Goal: Communication & Community: Answer question/provide support

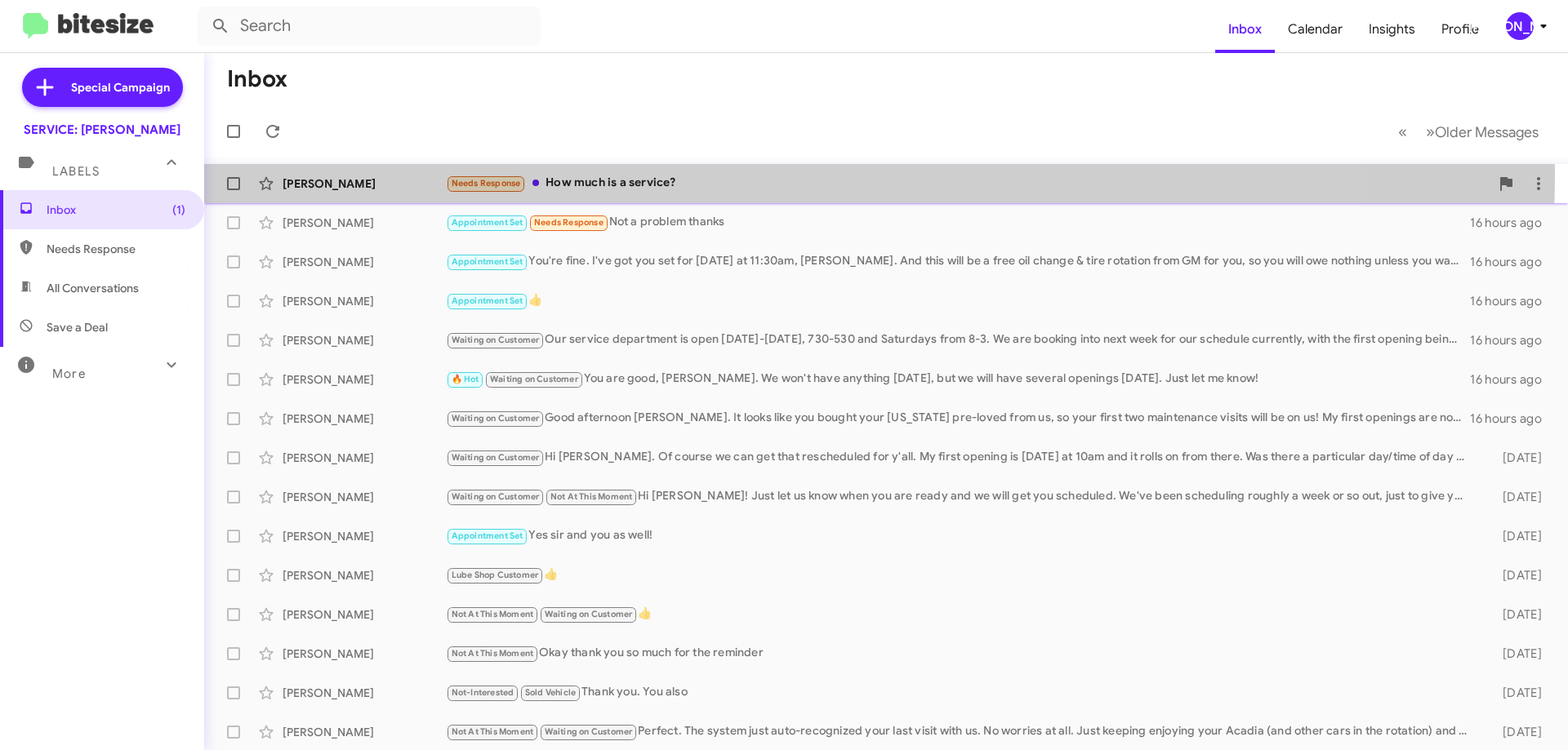
click at [628, 172] on div "[PERSON_NAME] Needs Response How much is a service? 15 hours ago" at bounding box center [886, 183] width 1338 height 33
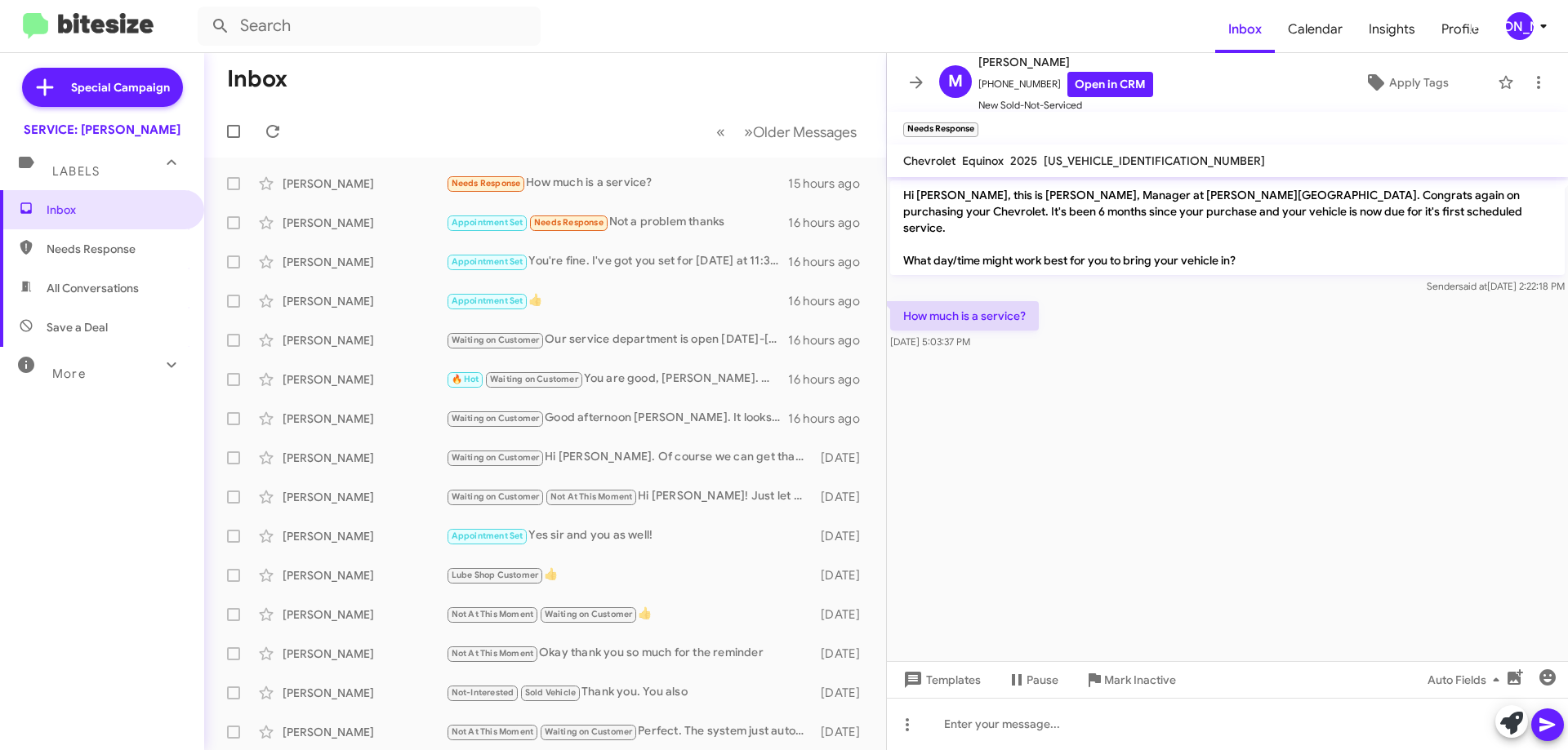
click at [1084, 165] on span "[US_VEHICLE_IDENTIFICATION_NUMBER]" at bounding box center [1154, 160] width 221 height 15
copy span "[US_VEHICLE_IDENTIFICATION_NUMBER]"
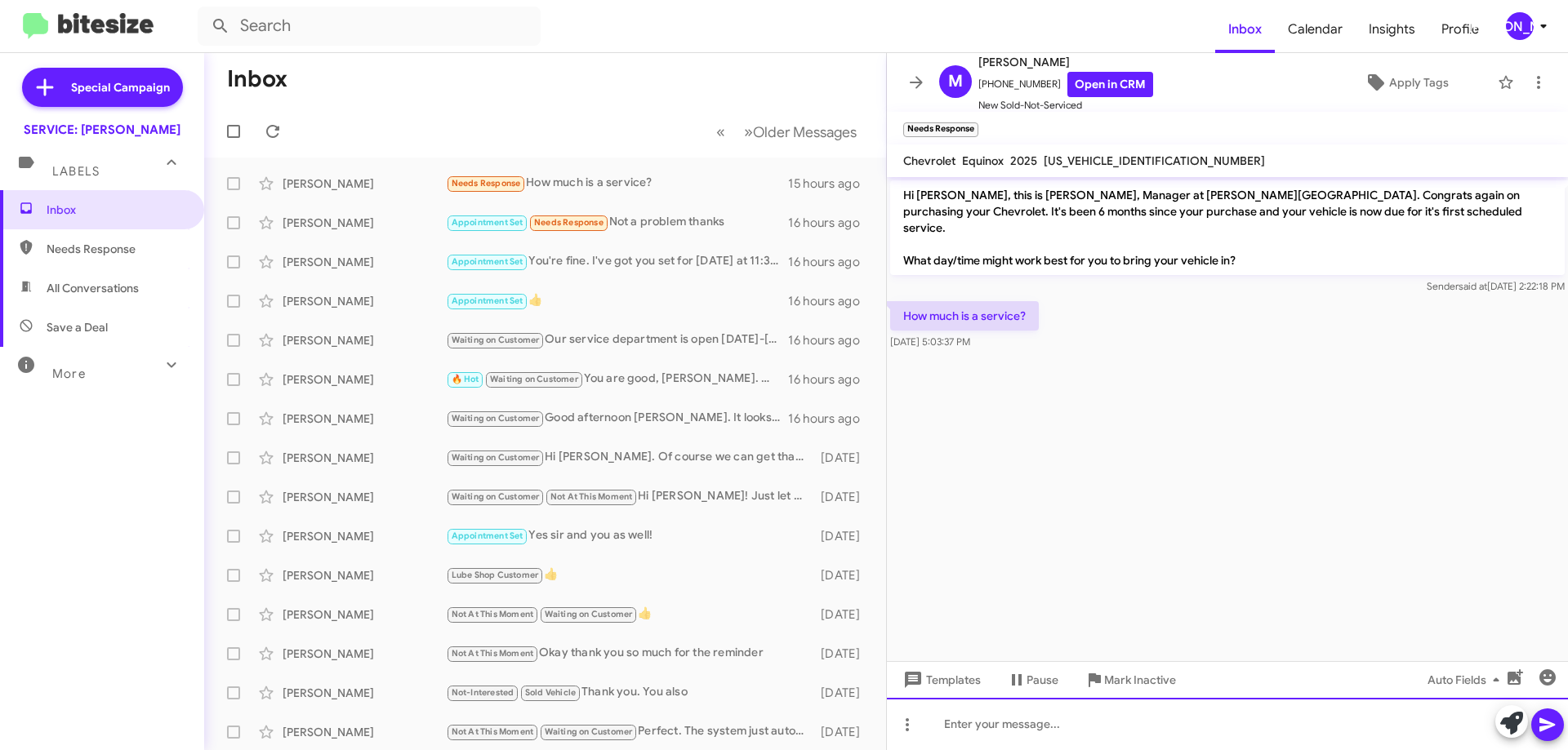
click at [1071, 735] on div at bounding box center [1227, 724] width 681 height 52
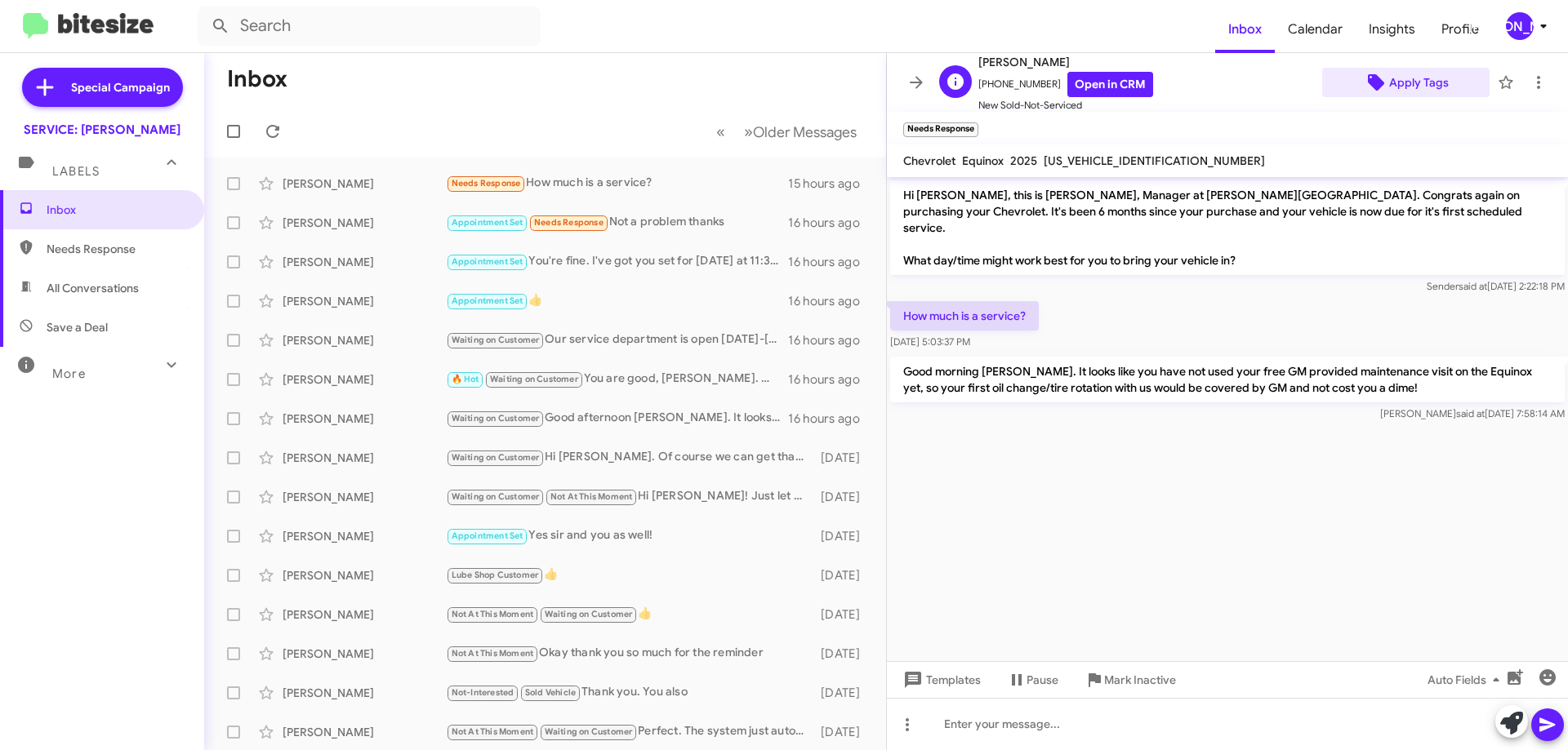
click at [1427, 77] on span "Apply Tags" at bounding box center [1419, 82] width 60 height 29
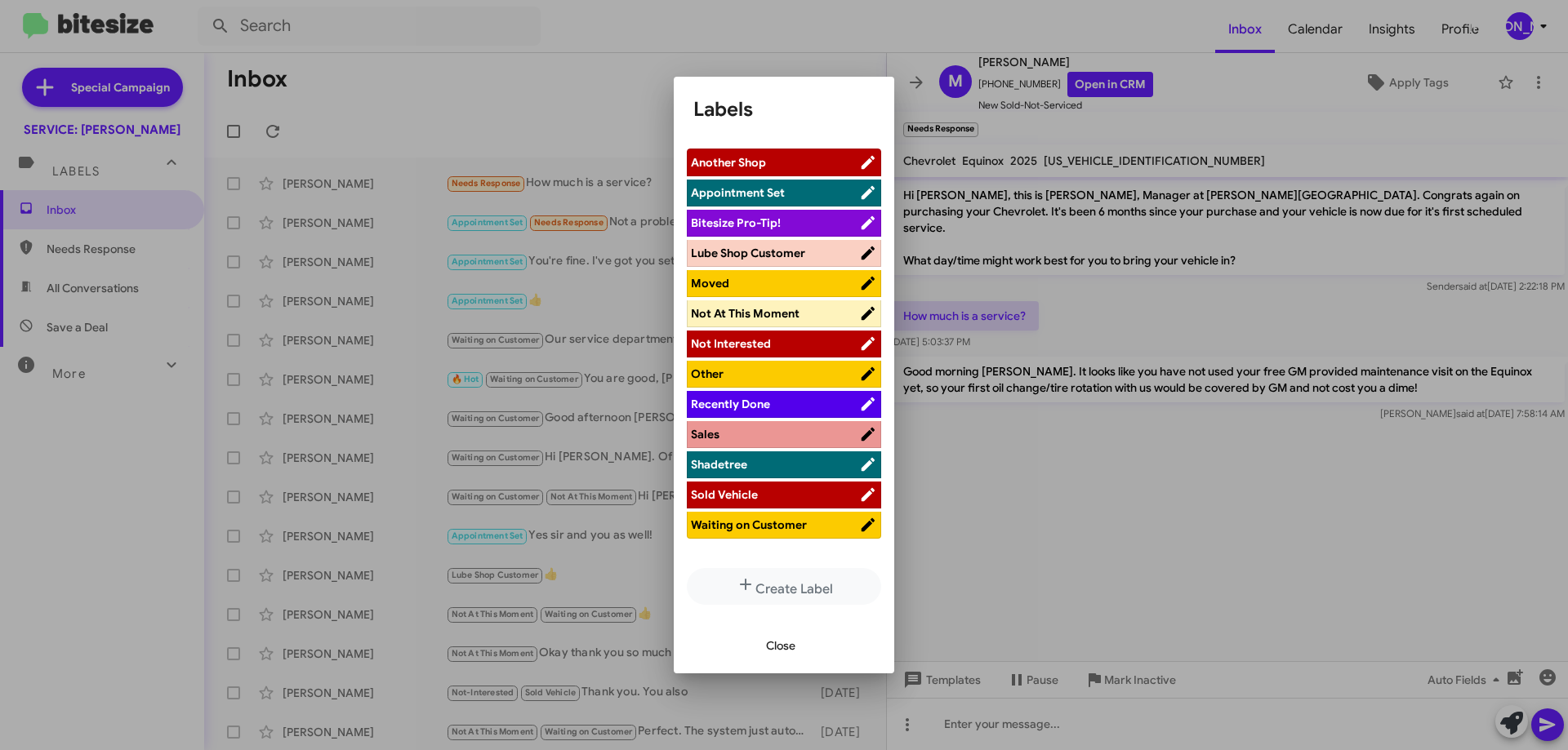
click at [780, 526] on span "Waiting on Customer" at bounding box center [749, 524] width 116 height 15
click at [773, 649] on span "Close" at bounding box center [780, 645] width 29 height 29
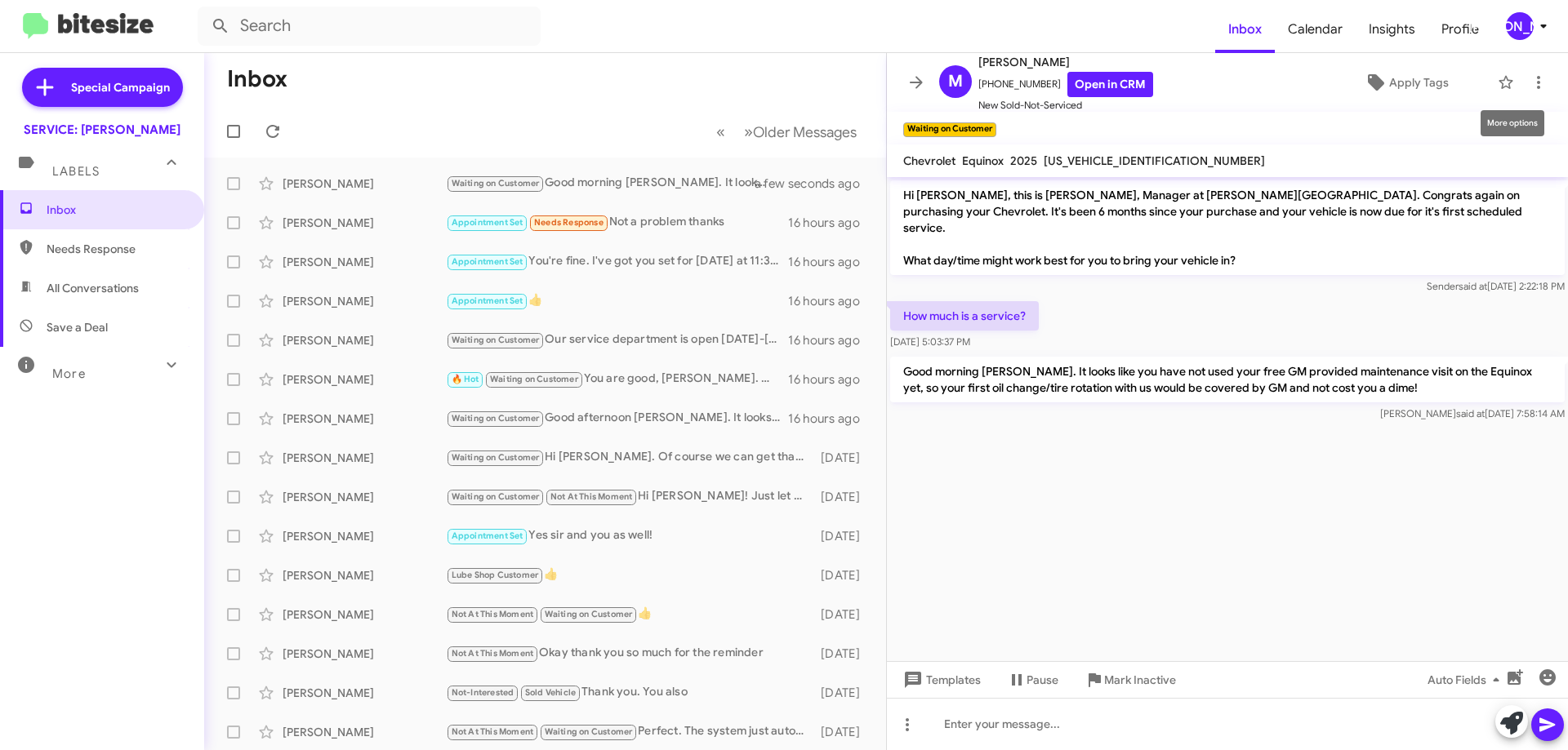
click at [1510, 110] on div "More options" at bounding box center [1512, 123] width 63 height 26
click at [1522, 94] on button at bounding box center [1538, 82] width 33 height 33
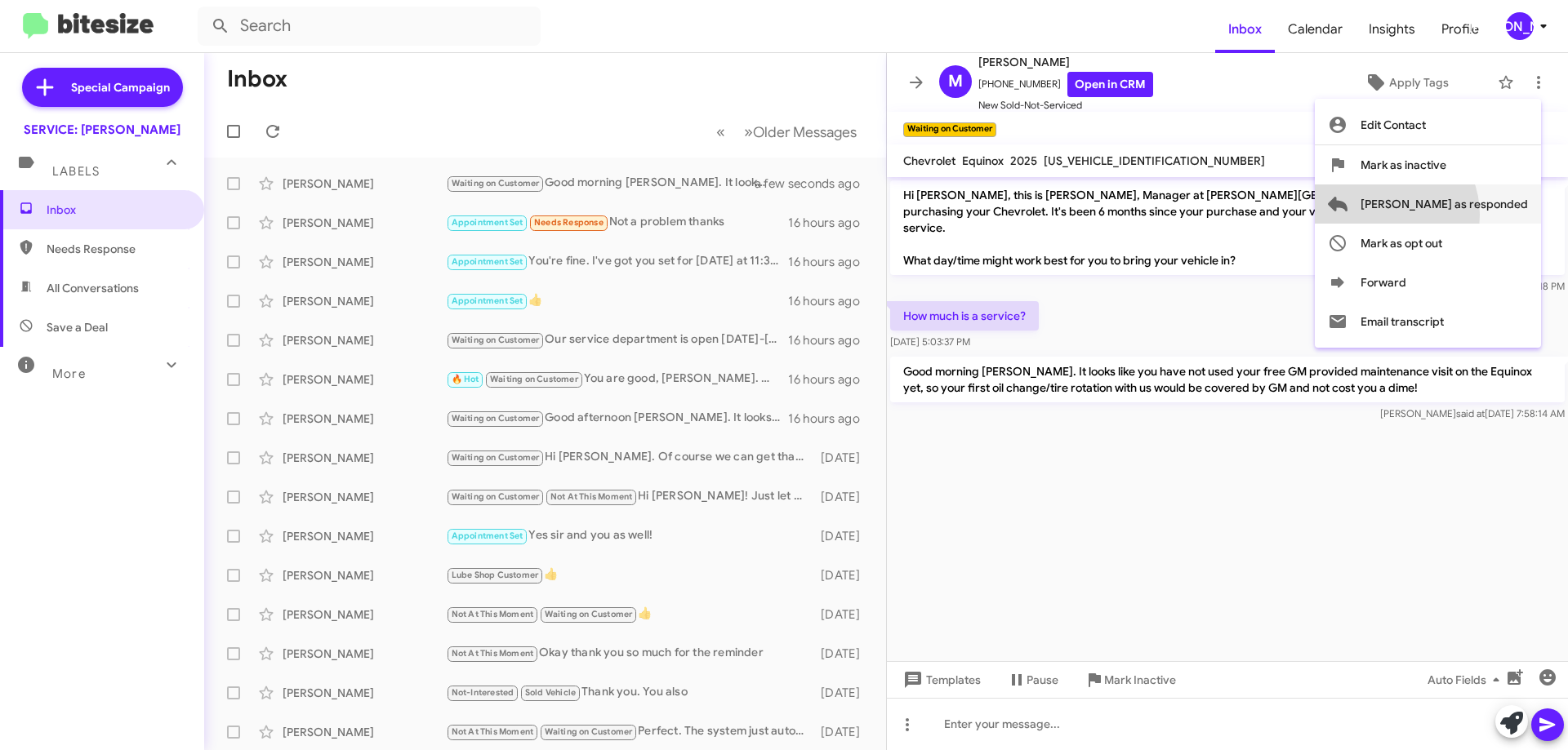
click at [1448, 215] on span "[PERSON_NAME] as responded" at bounding box center [1444, 204] width 167 height 39
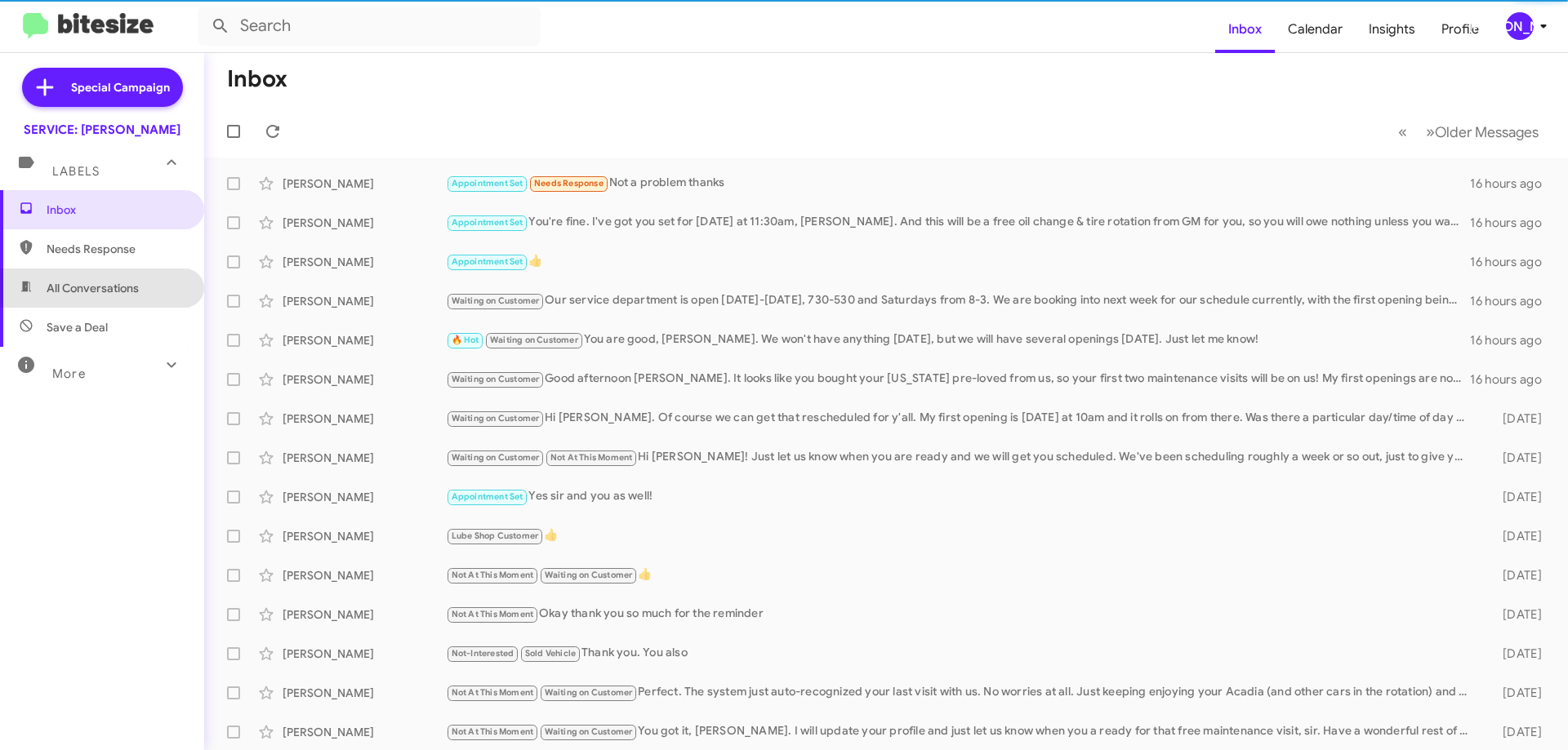
click at [130, 285] on span "All Conversations" at bounding box center [93, 288] width 93 height 17
type input "in:all-conversations"
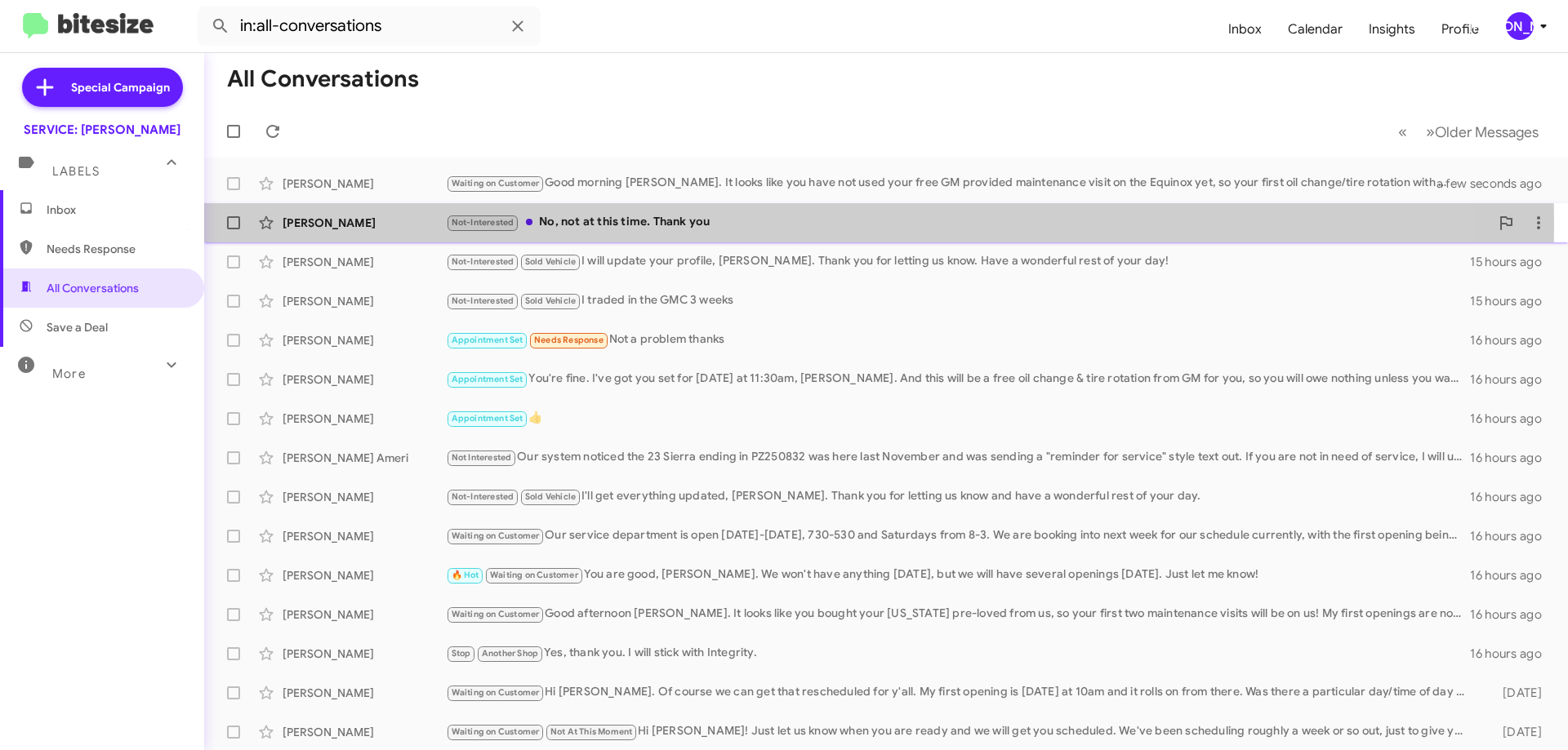
click at [684, 225] on div "Not-Interested No, not at this time. Thank you" at bounding box center [968, 222] width 1044 height 19
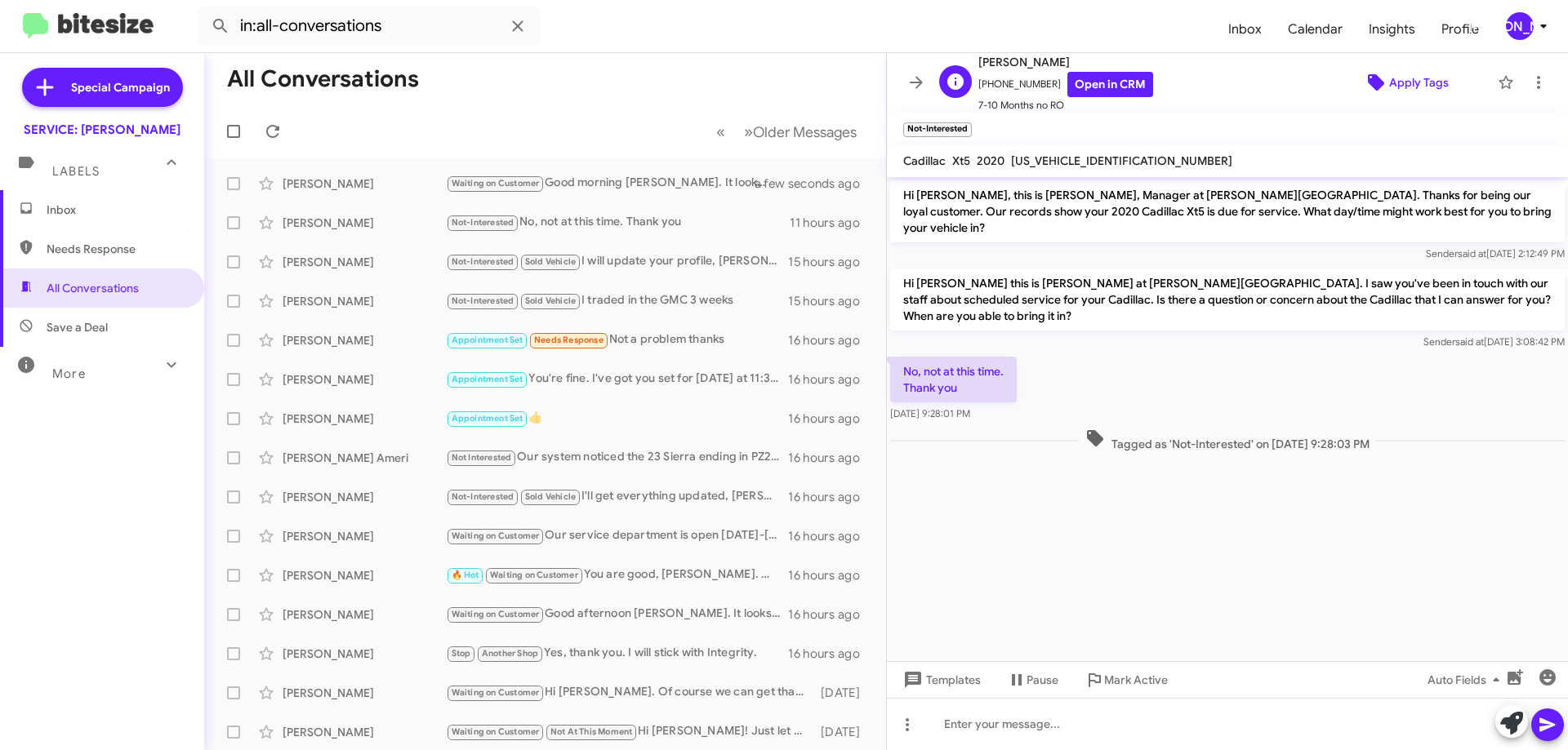
click at [1411, 76] on span "Apply Tags" at bounding box center [1419, 82] width 60 height 29
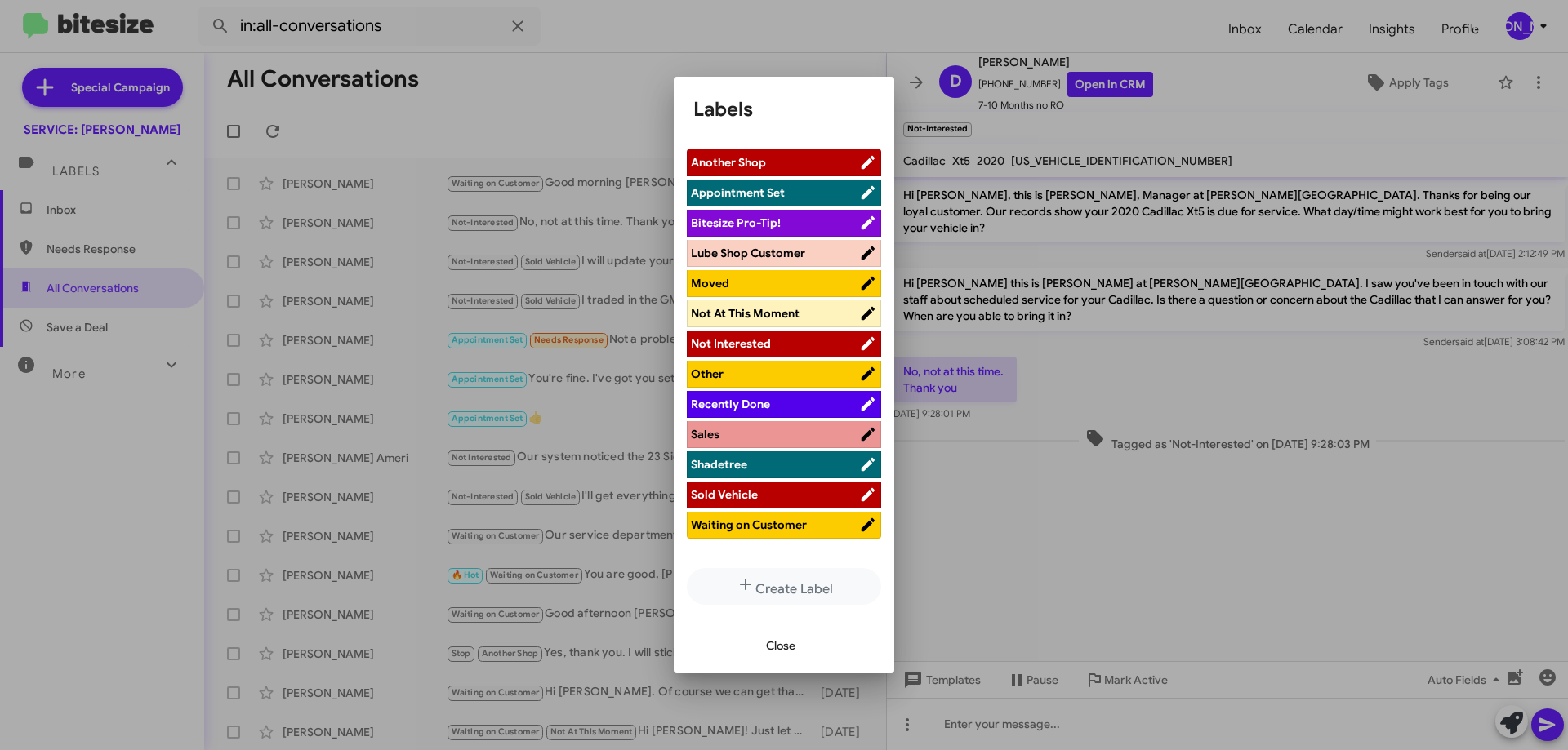
click at [771, 316] on span "Not At This Moment" at bounding box center [745, 313] width 108 height 15
click at [766, 650] on span "Close" at bounding box center [780, 645] width 29 height 29
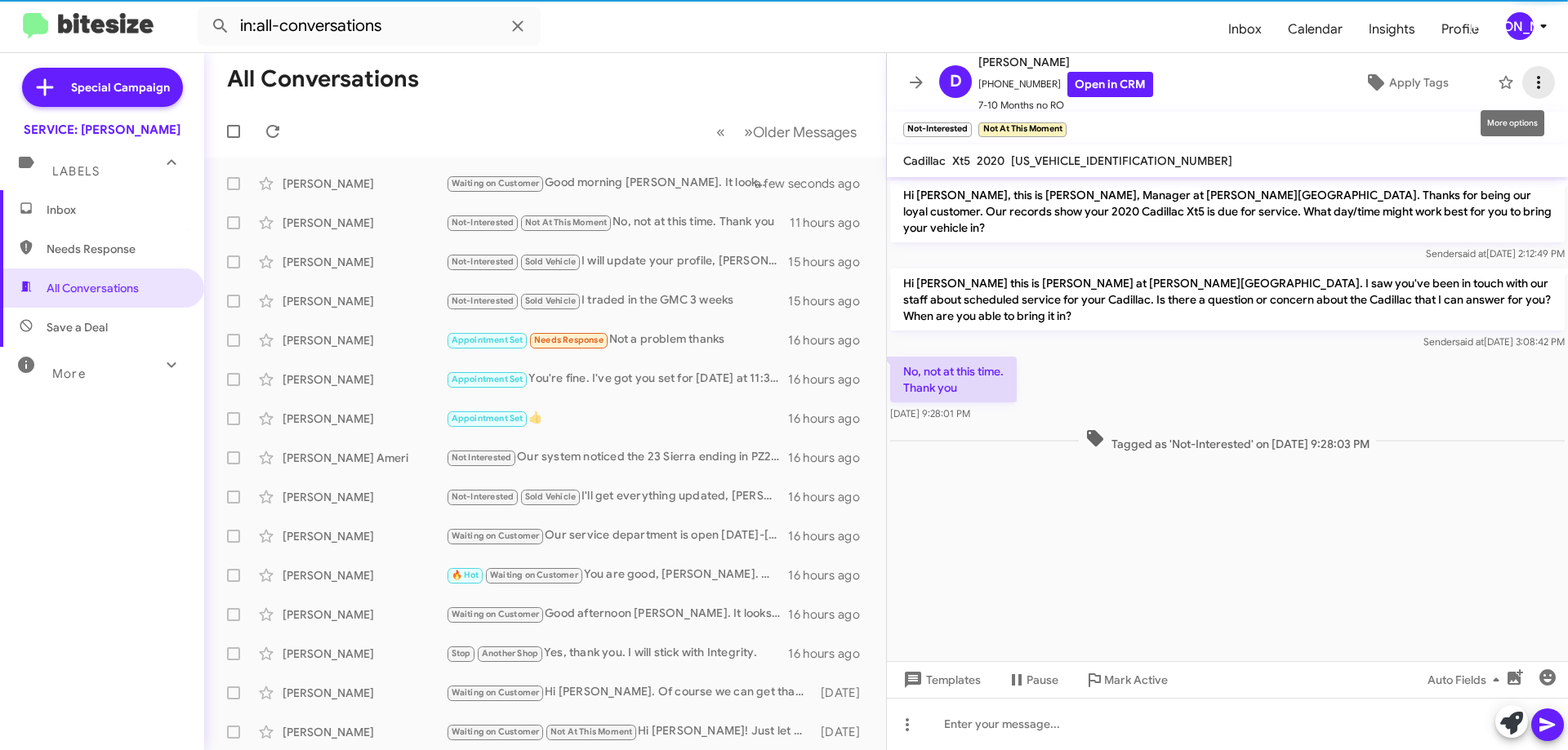
click at [1535, 87] on span at bounding box center [1538, 82] width 33 height 19
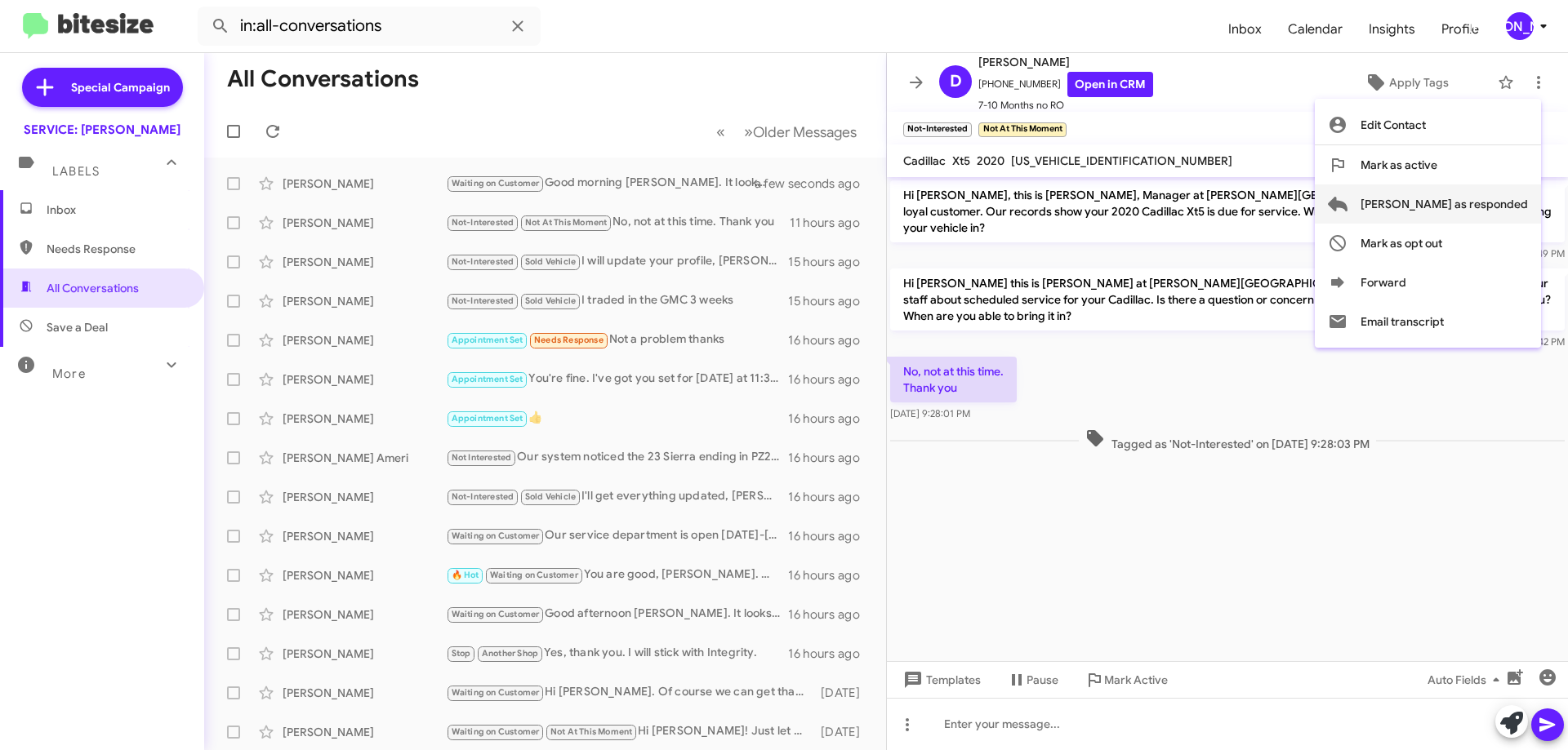
click at [1477, 204] on span "[PERSON_NAME] as responded" at bounding box center [1444, 204] width 167 height 39
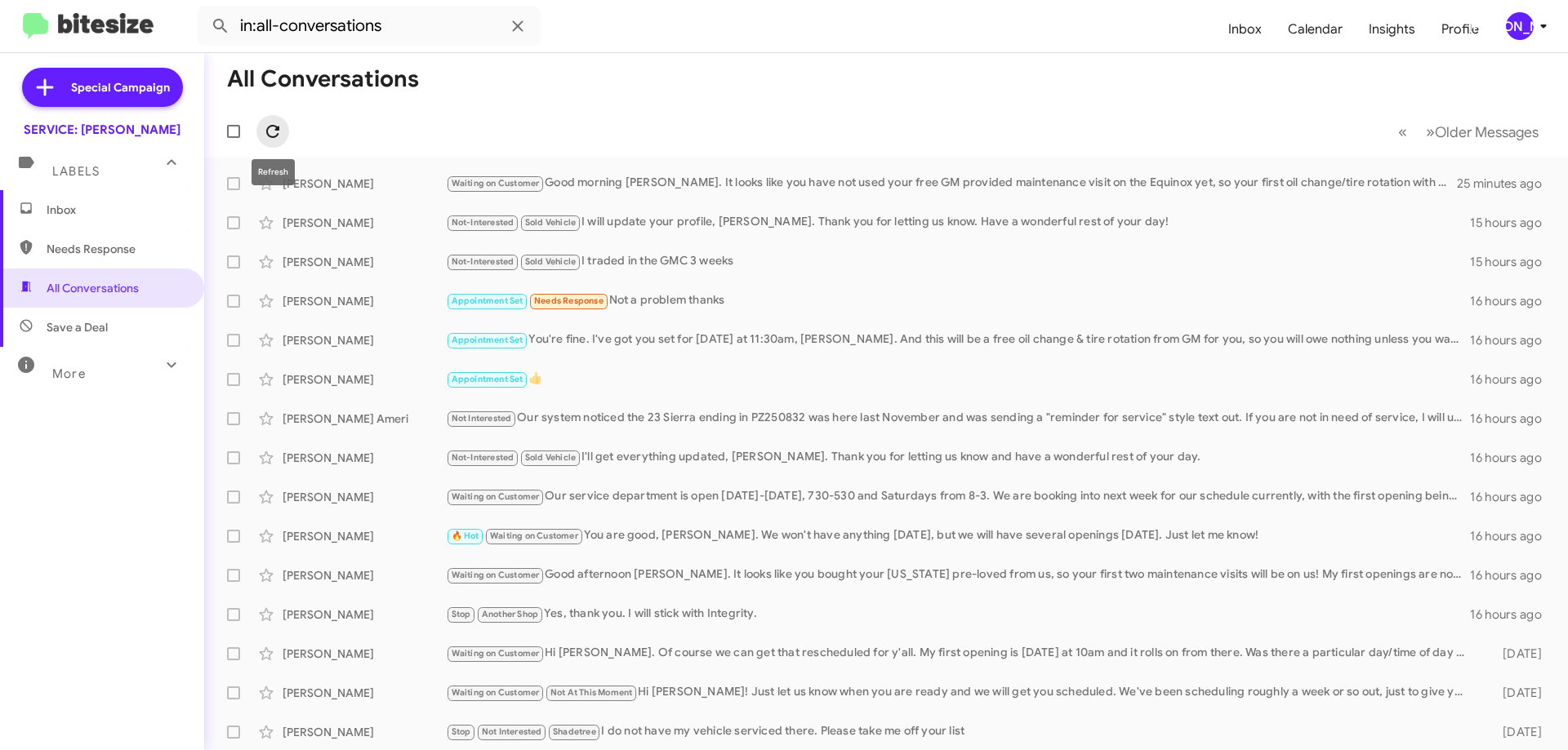
click at [274, 136] on icon at bounding box center [272, 131] width 19 height 19
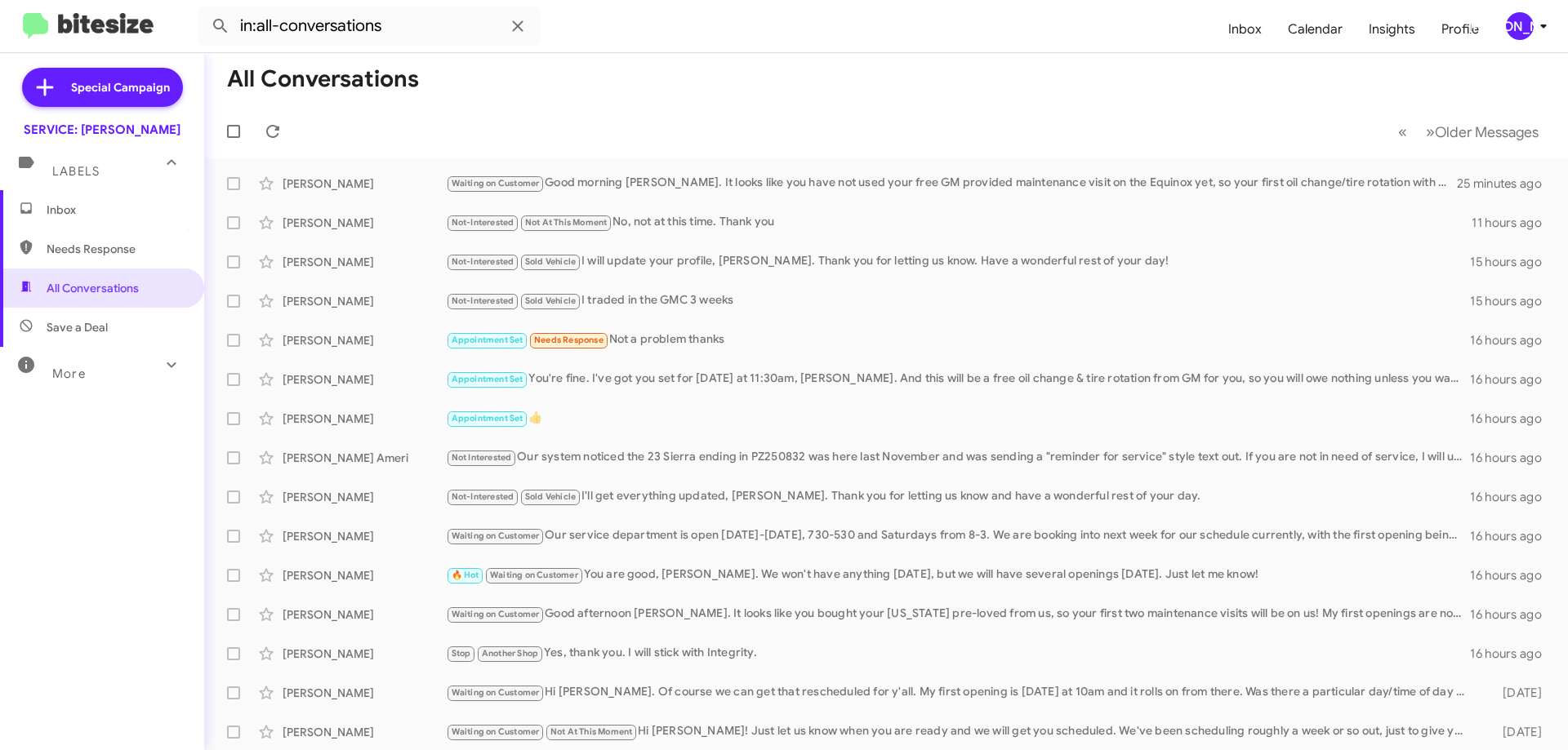
click at [111, 215] on span "Inbox" at bounding box center [115, 210] width 138 height 17
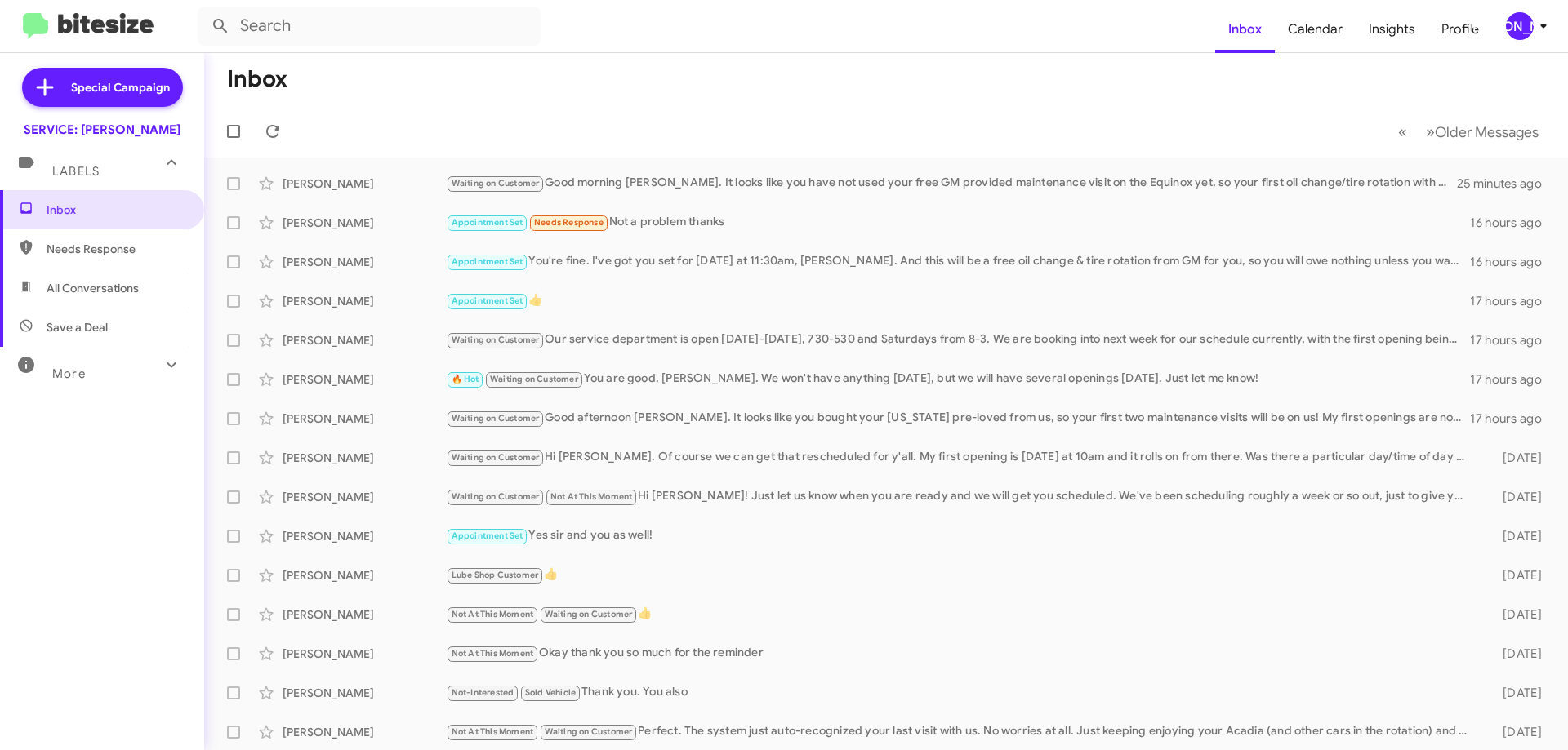
click at [85, 293] on span "All Conversations" at bounding box center [93, 288] width 93 height 17
type input "in:all-conversations"
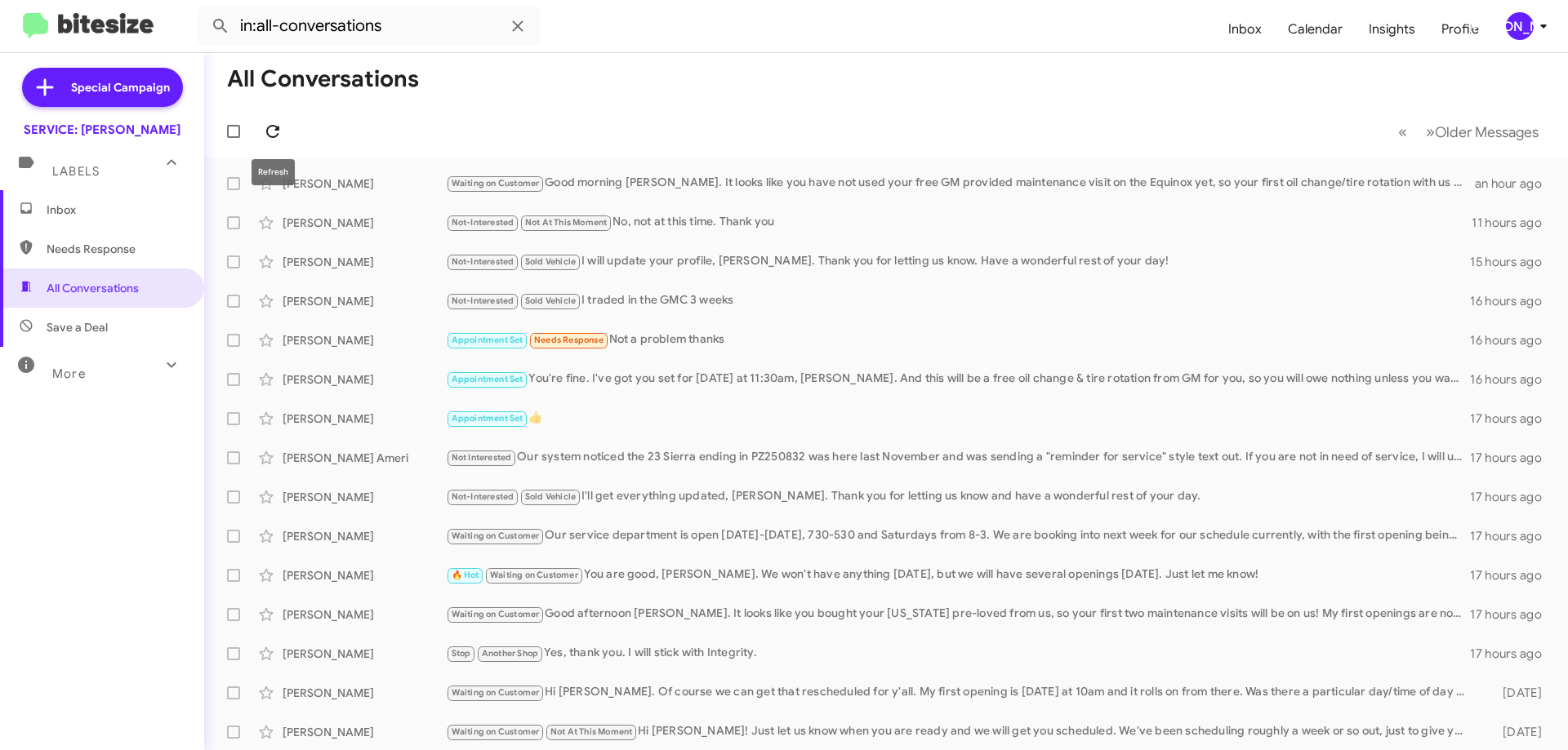
click at [265, 138] on icon at bounding box center [272, 131] width 19 height 19
click at [272, 123] on icon at bounding box center [272, 131] width 19 height 19
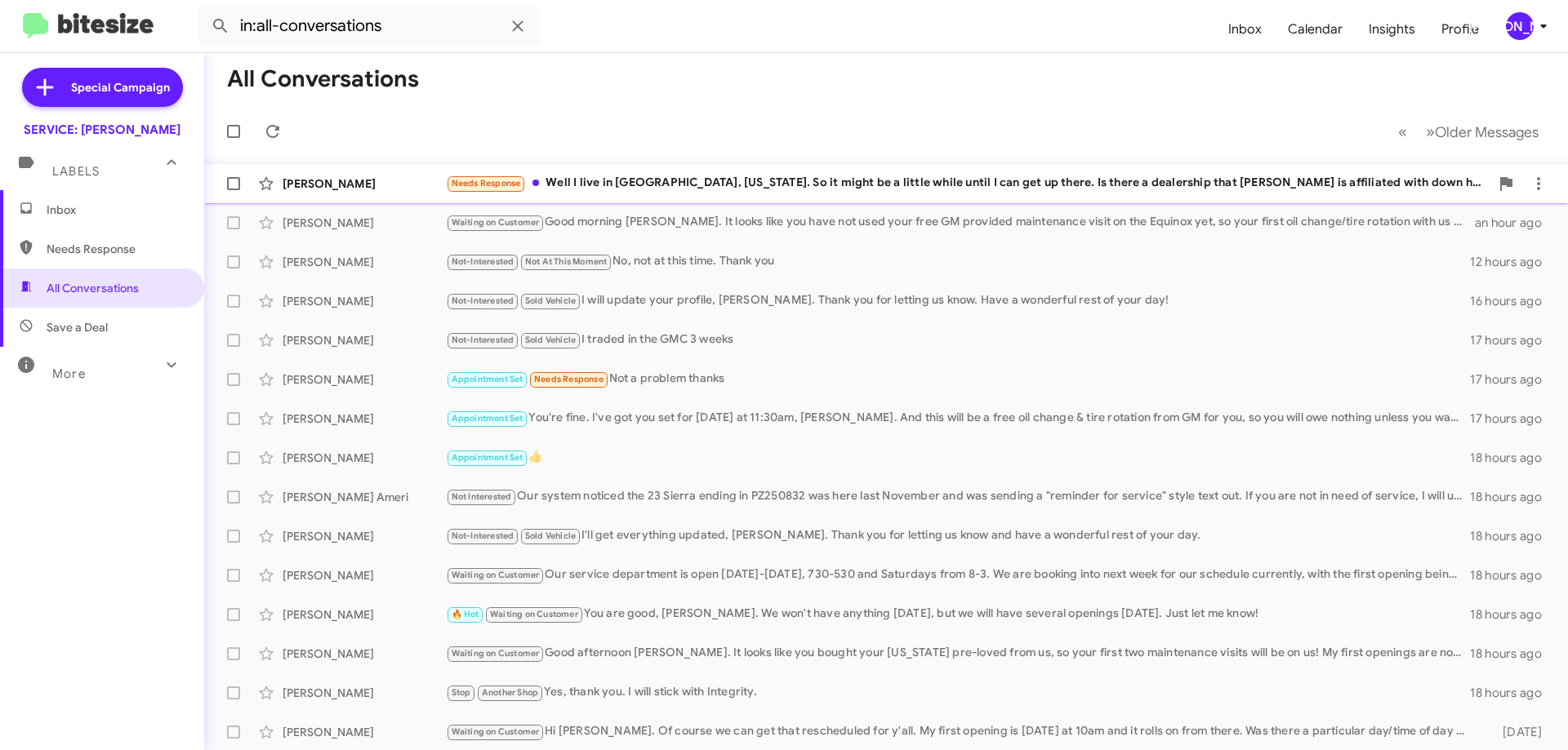
click at [695, 193] on div "Needs Response Well I live in [GEOGRAPHIC_DATA], [US_STATE]. So it might be a l…" at bounding box center [968, 182] width 1044 height 19
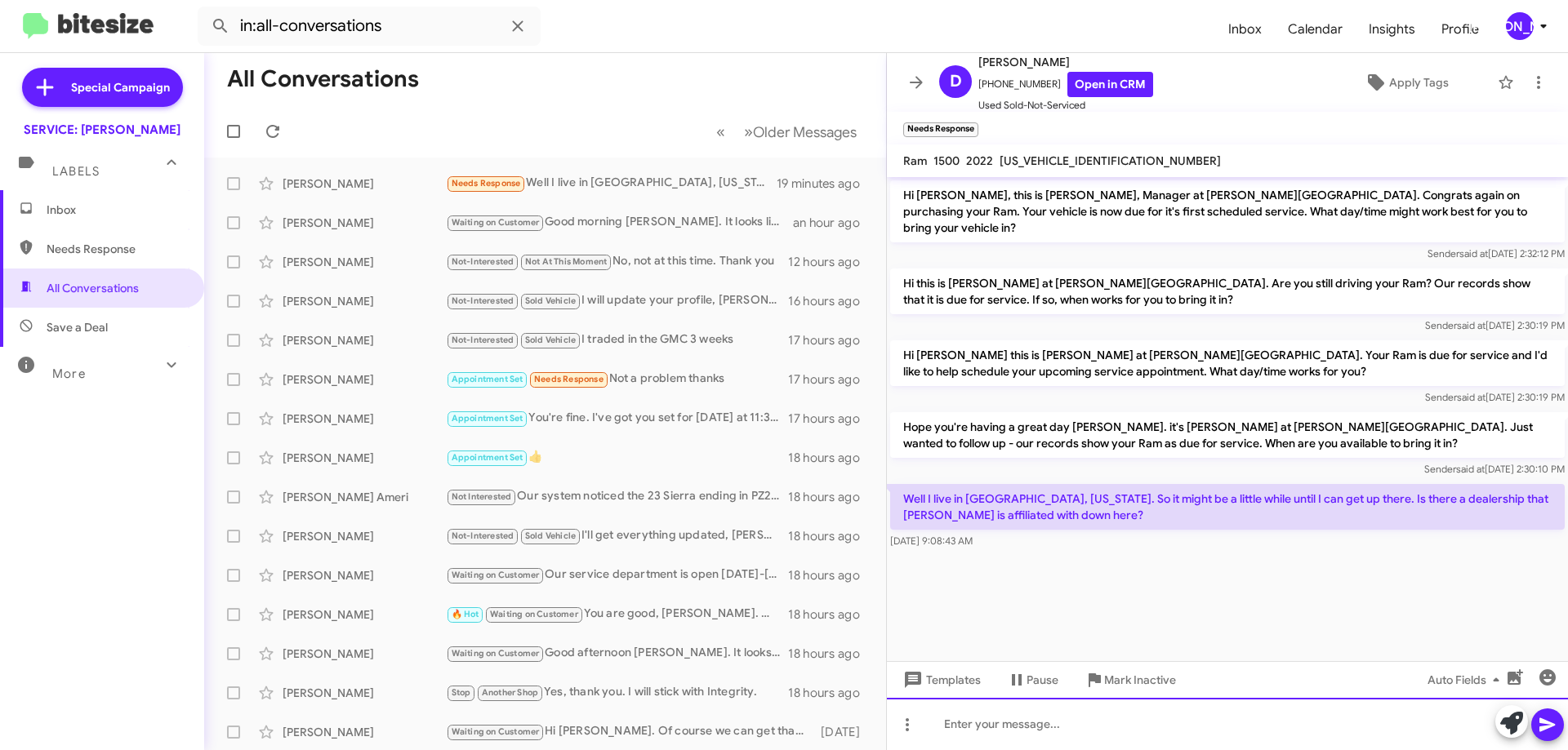
click at [1206, 723] on div at bounding box center [1227, 724] width 681 height 52
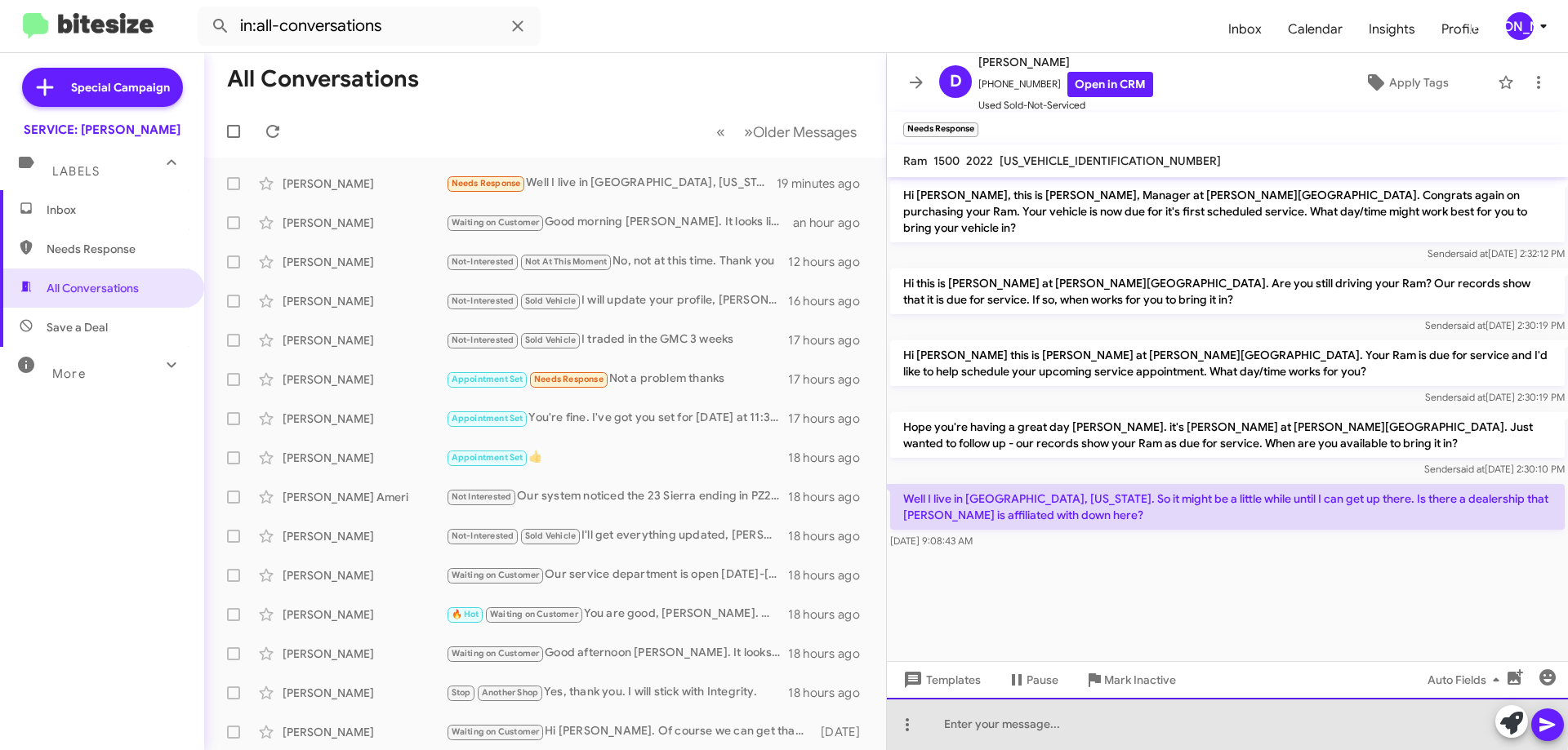
click at [1206, 723] on div at bounding box center [1227, 724] width 681 height 52
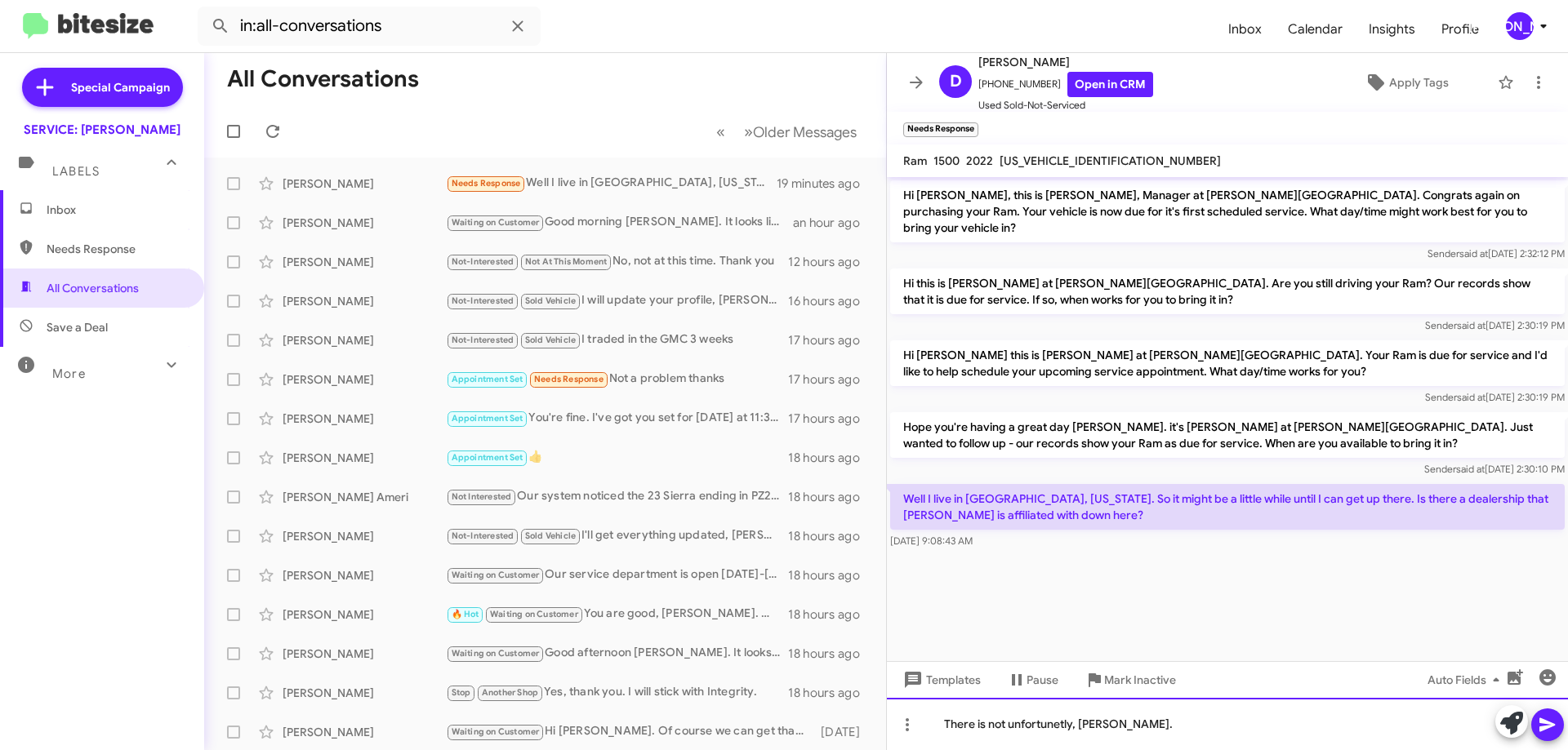
click at [1034, 733] on div "There is not unfortunetly, [PERSON_NAME]." at bounding box center [1227, 724] width 681 height 52
drag, startPoint x: 1037, startPoint y: 727, endPoint x: 1019, endPoint y: 723, distance: 18.4
click at [1193, 724] on div "There is not unfortunately, [PERSON_NAME]." at bounding box center [1227, 724] width 681 height 52
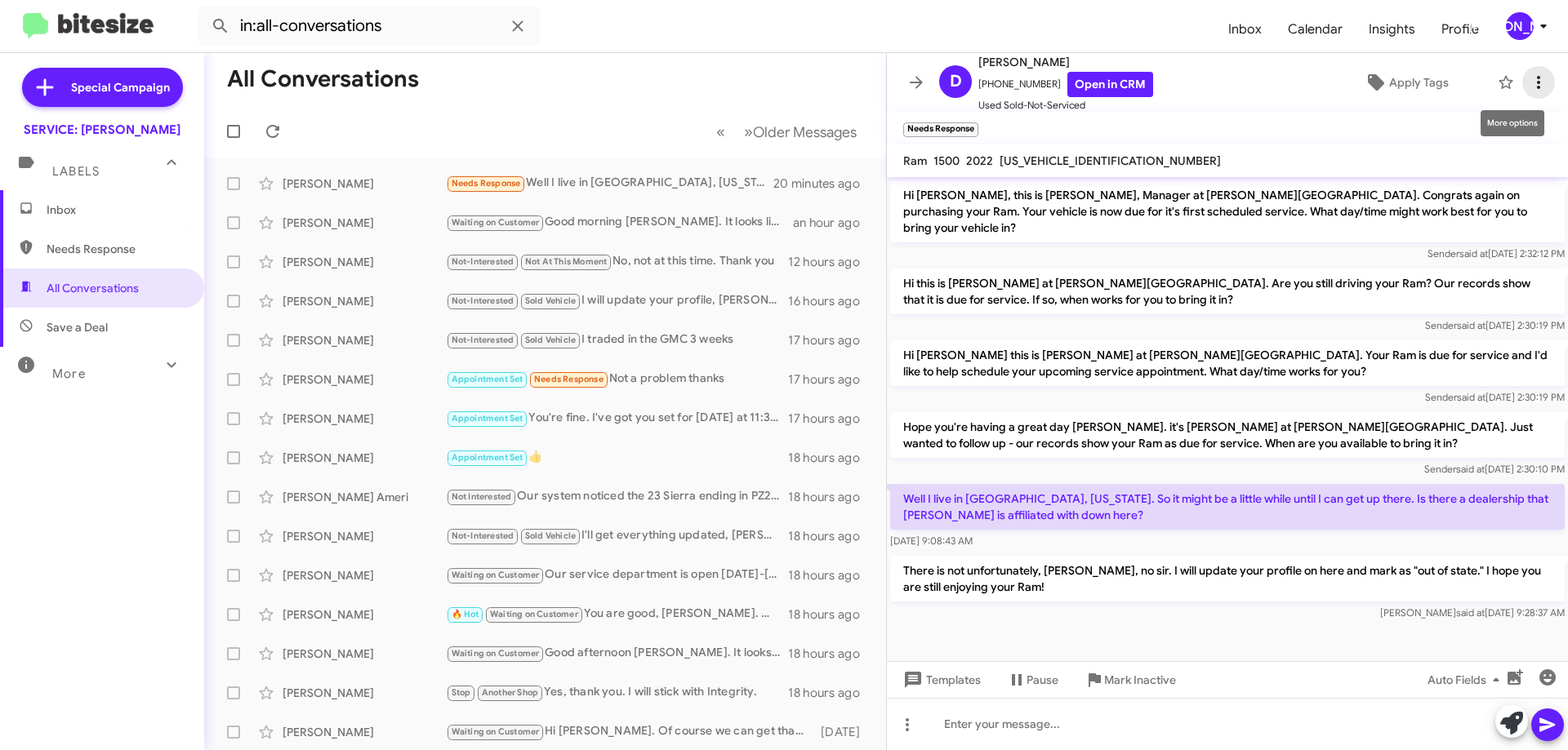
click at [1528, 87] on icon at bounding box center [1538, 82] width 19 height 19
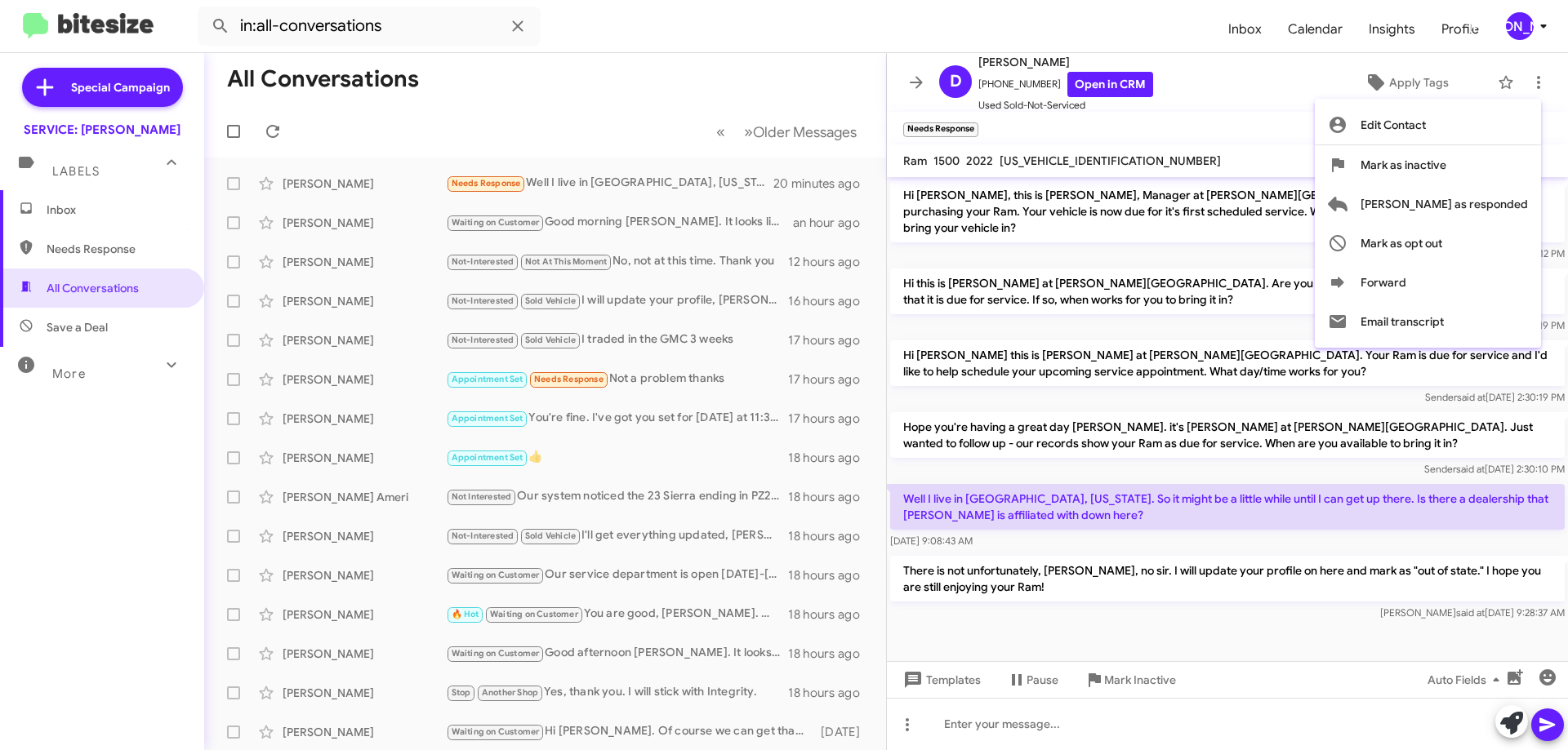
click at [1384, 85] on div at bounding box center [784, 375] width 1568 height 750
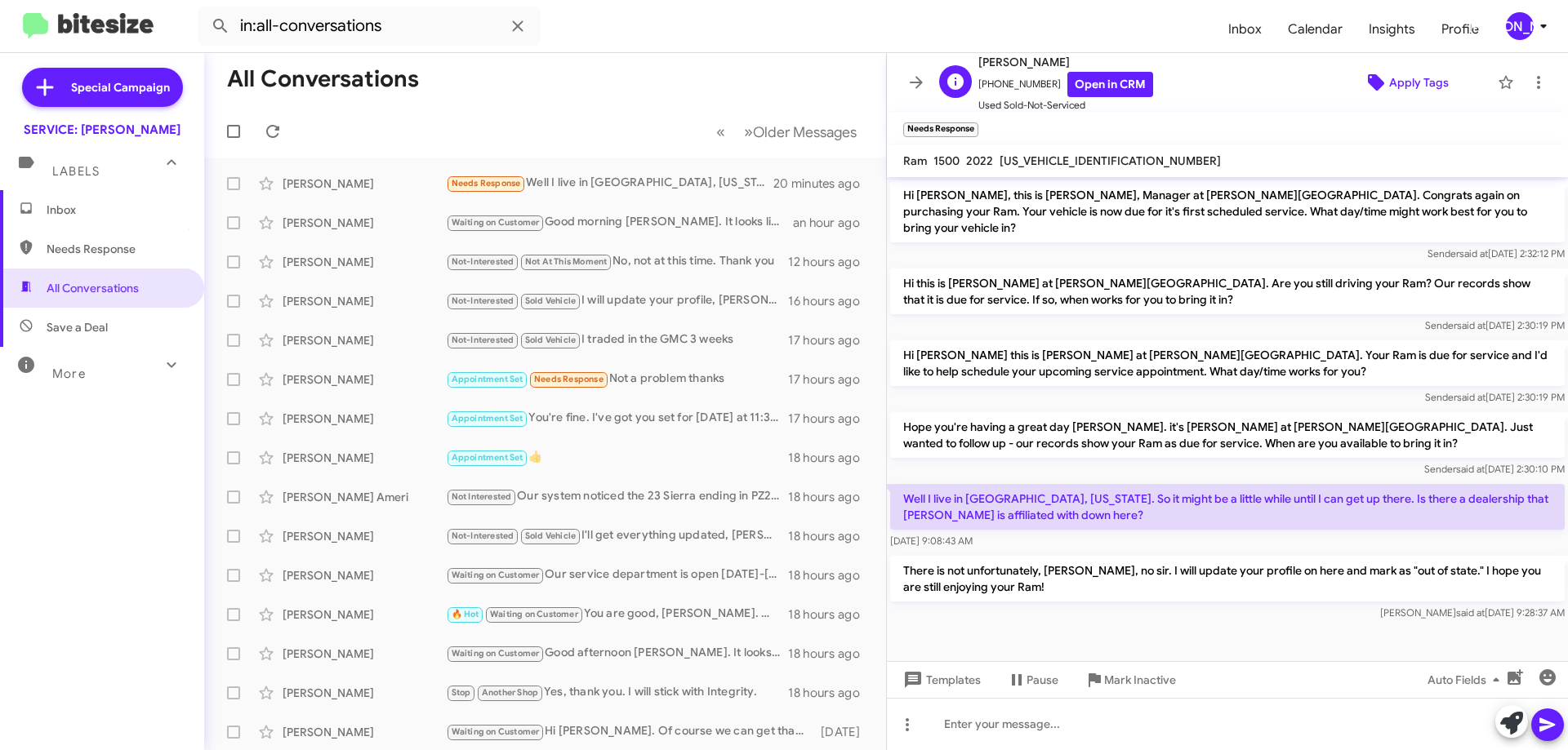
click at [1366, 74] on icon at bounding box center [1376, 82] width 19 height 19
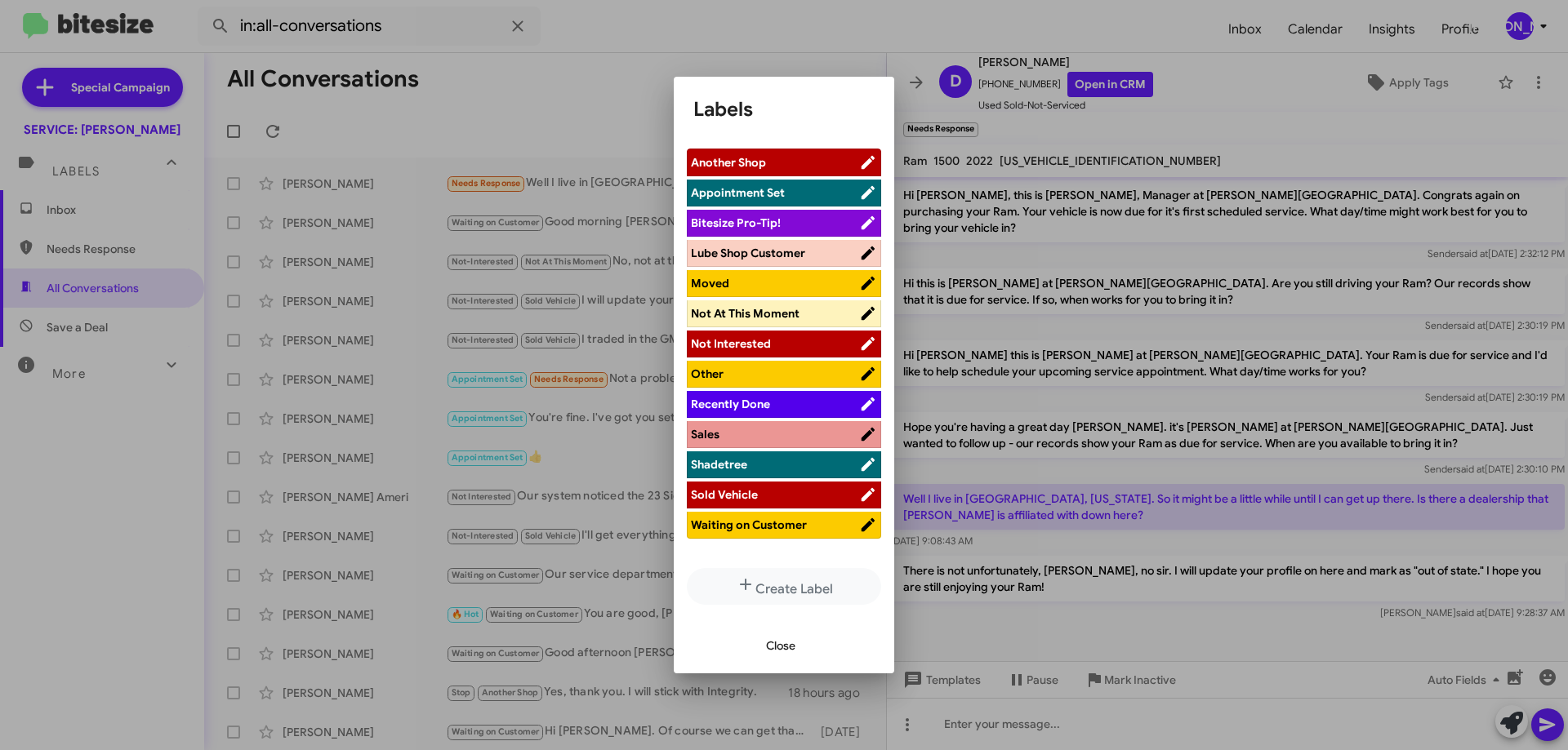
click at [719, 293] on li "Moved" at bounding box center [784, 284] width 194 height 27
click at [728, 282] on span "Moved" at bounding box center [775, 283] width 168 height 17
click at [782, 645] on span "Close" at bounding box center [780, 645] width 29 height 29
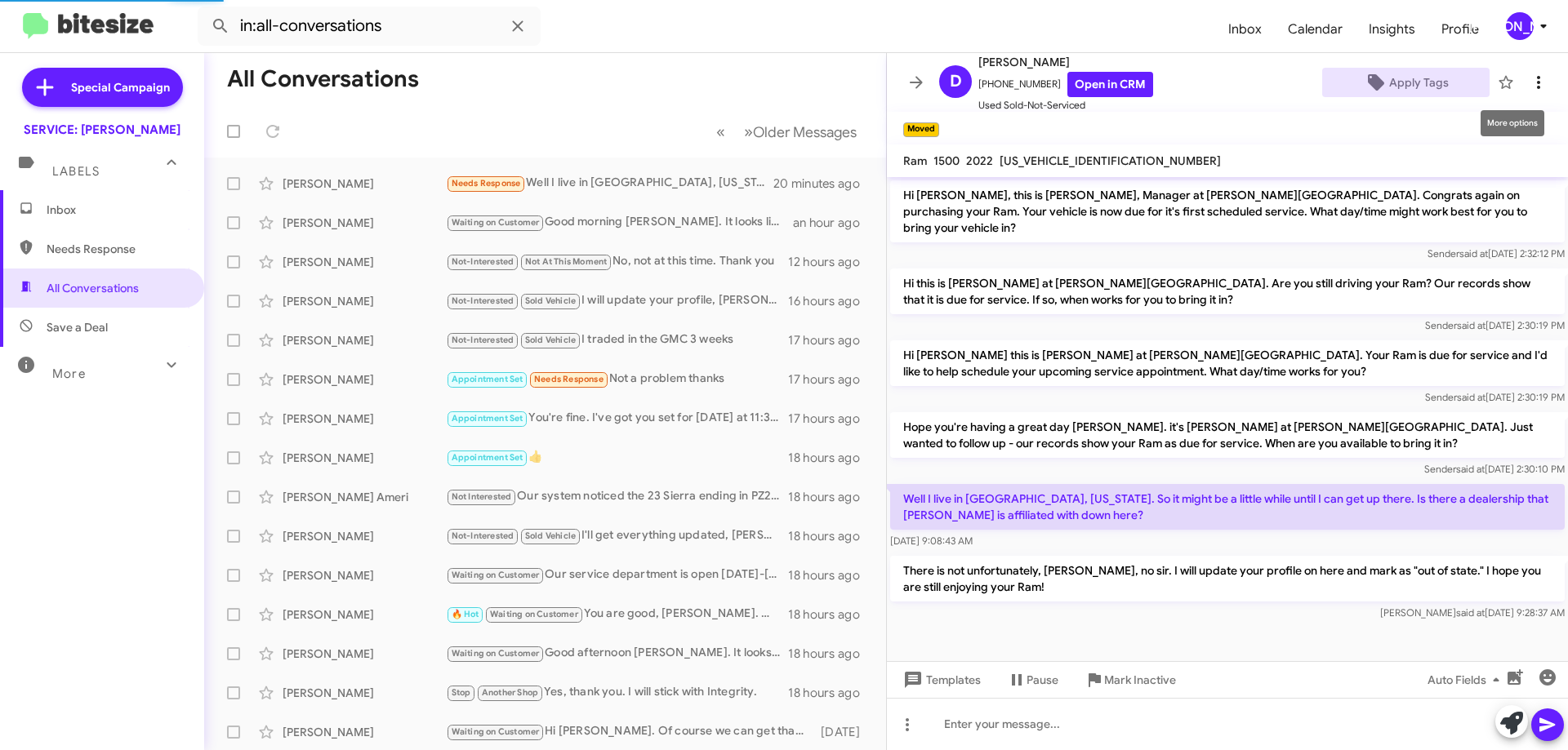
click at [1528, 86] on icon at bounding box center [1538, 82] width 19 height 19
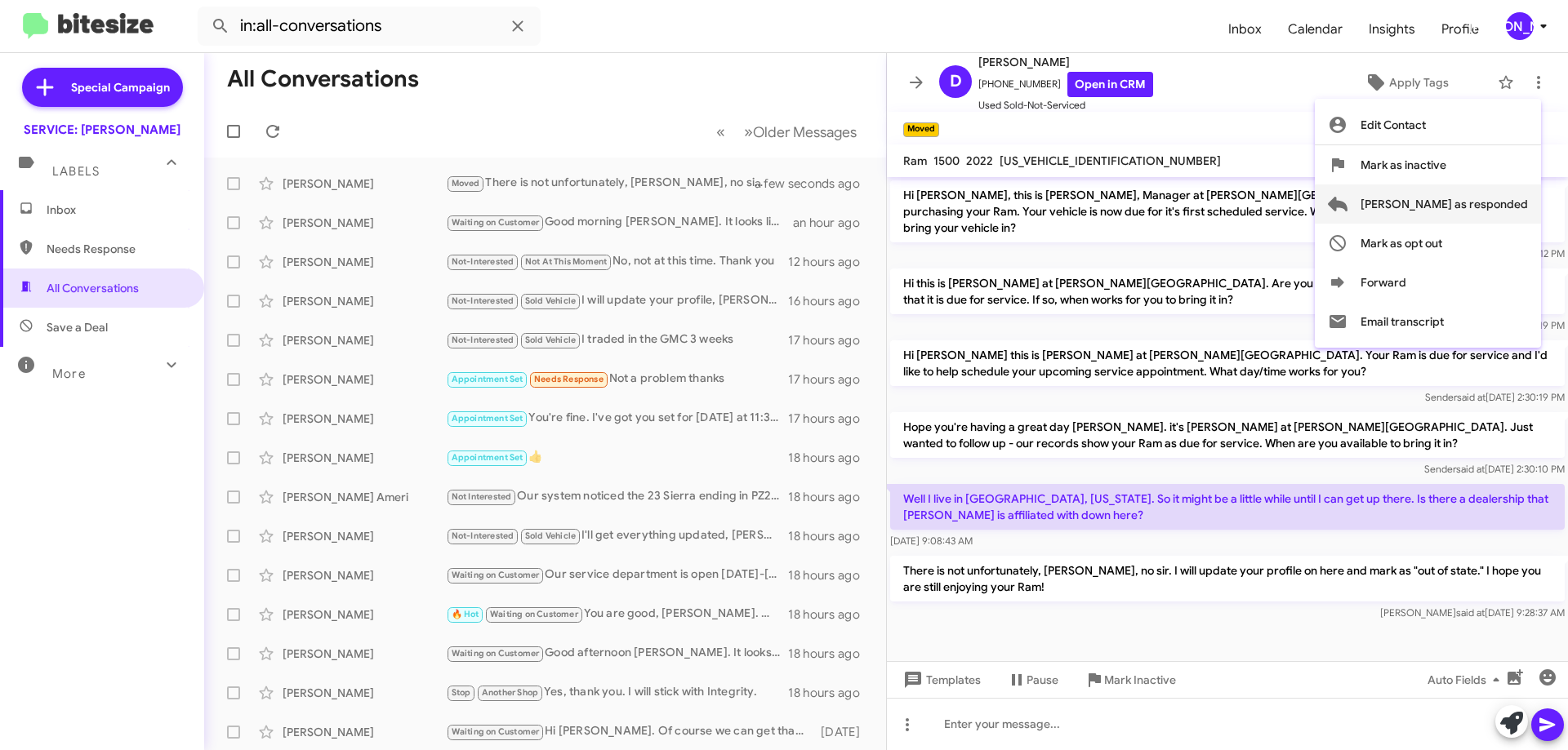
click at [1469, 211] on span "[PERSON_NAME] as responded" at bounding box center [1444, 204] width 167 height 39
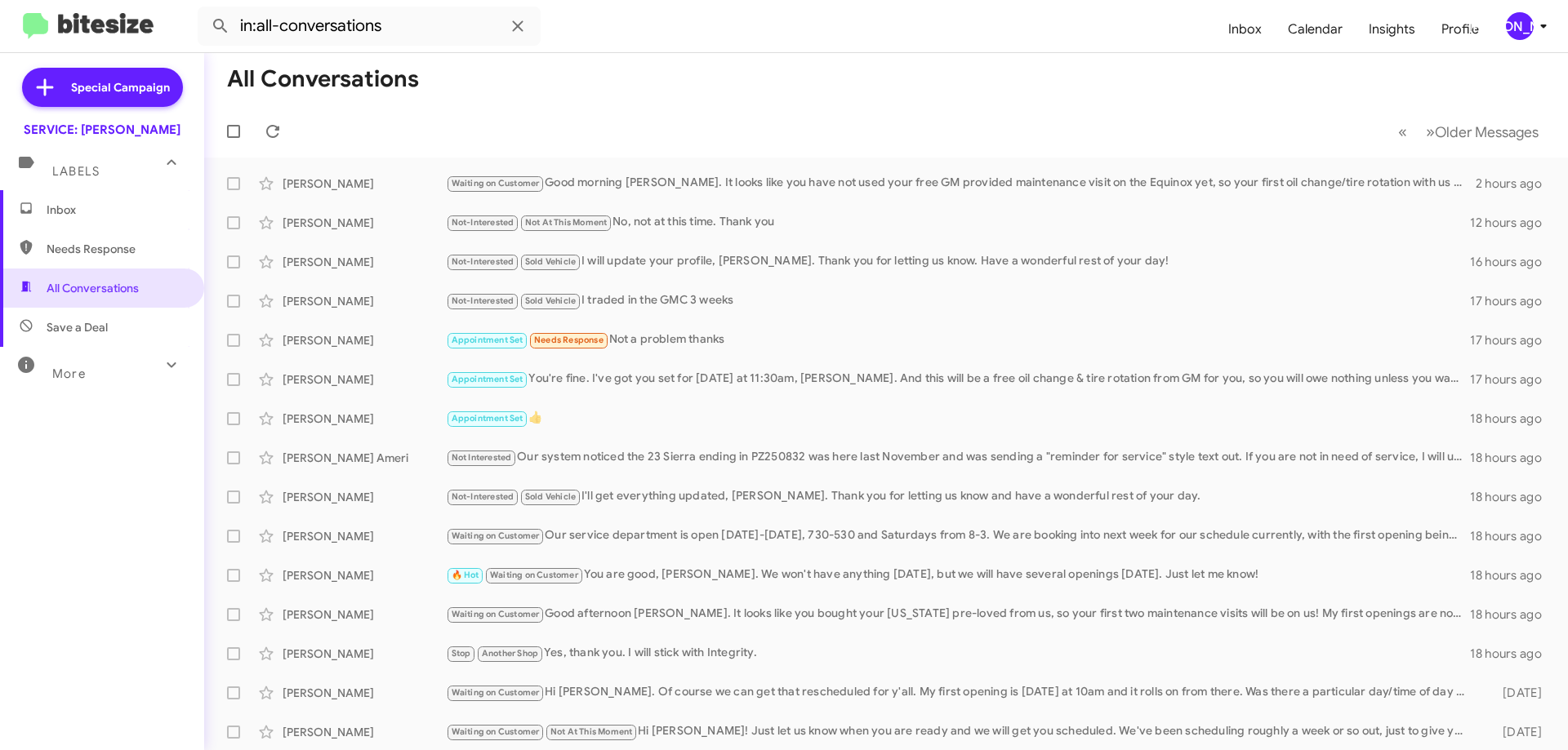
click at [263, 103] on mat-toolbar-row "All Conversations" at bounding box center [886, 78] width 1364 height 52
click at [271, 120] on button at bounding box center [272, 131] width 33 height 33
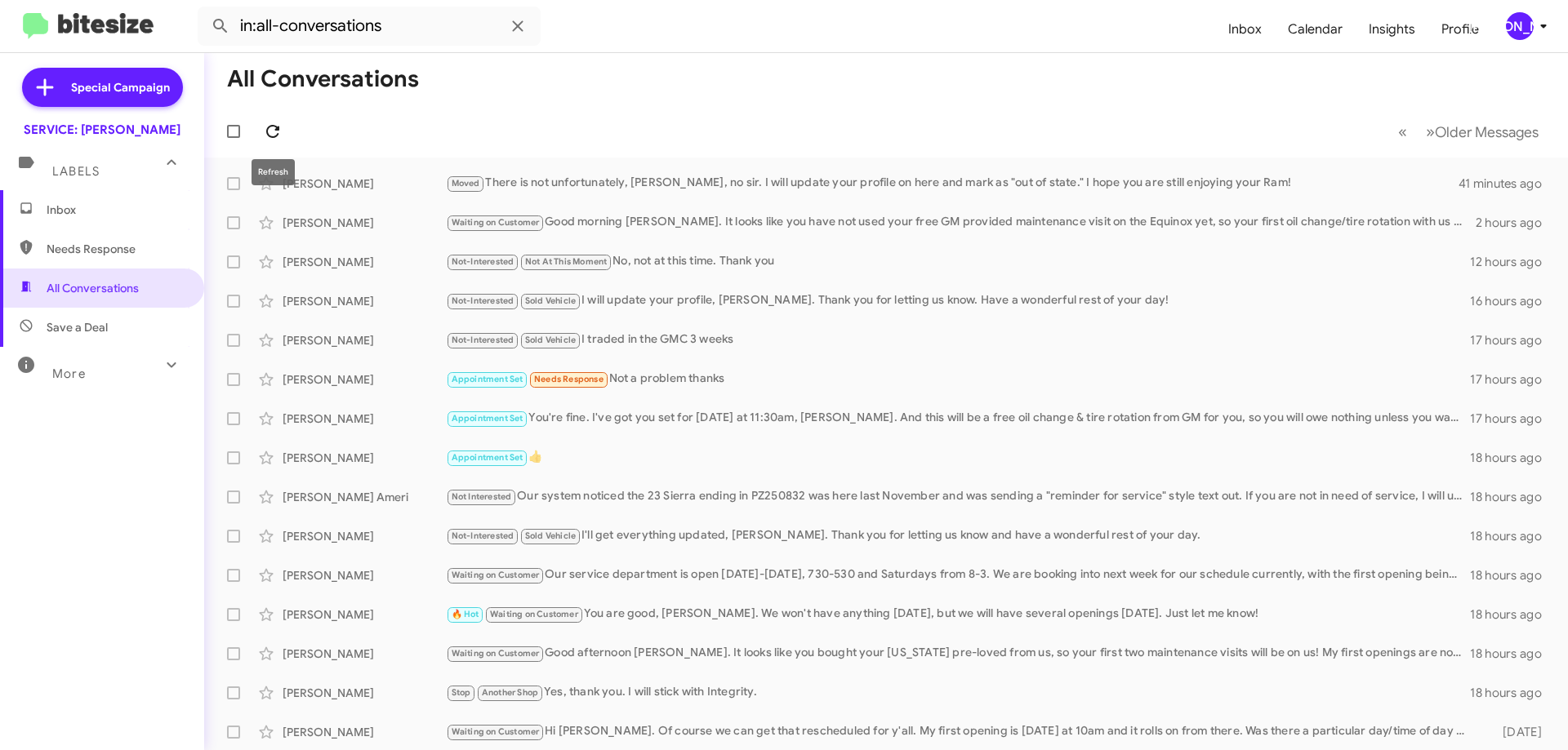
click at [270, 127] on icon at bounding box center [272, 131] width 13 height 13
click at [268, 130] on icon at bounding box center [272, 131] width 13 height 13
drag, startPoint x: 275, startPoint y: 137, endPoint x: 289, endPoint y: 6, distance: 131.7
click at [276, 137] on icon at bounding box center [272, 131] width 13 height 13
